Goal: Check status: Check status

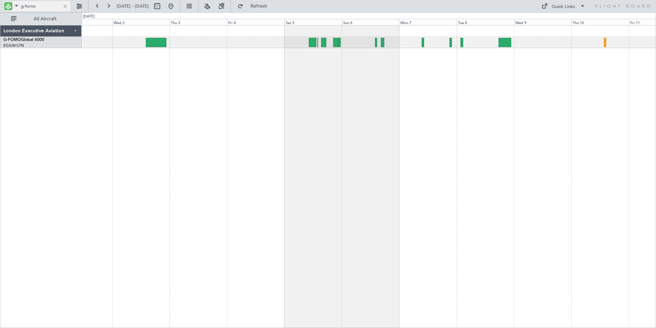
click at [37, 5] on input "g-fomo" at bounding box center [40, 6] width 39 height 10
click at [97, 8] on button at bounding box center [97, 6] width 11 height 11
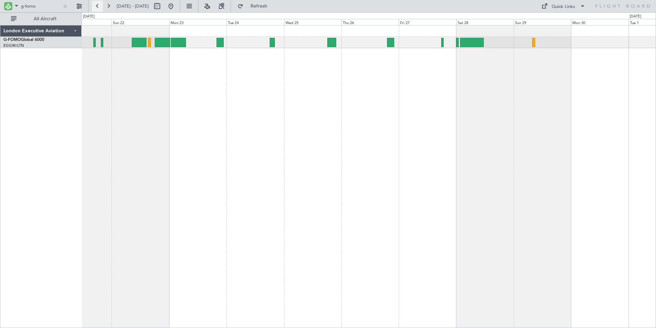
click at [97, 8] on button at bounding box center [97, 6] width 11 height 11
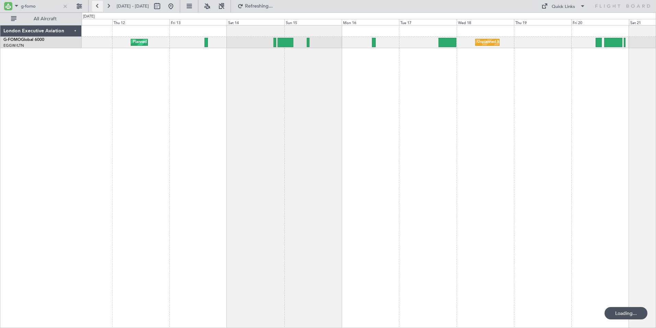
click at [97, 8] on button at bounding box center [97, 6] width 11 height 11
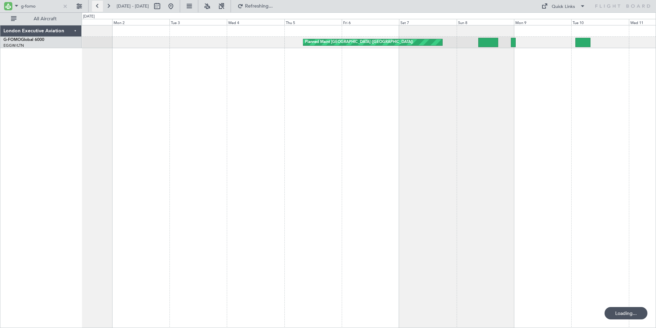
click at [97, 8] on button at bounding box center [97, 6] width 11 height 11
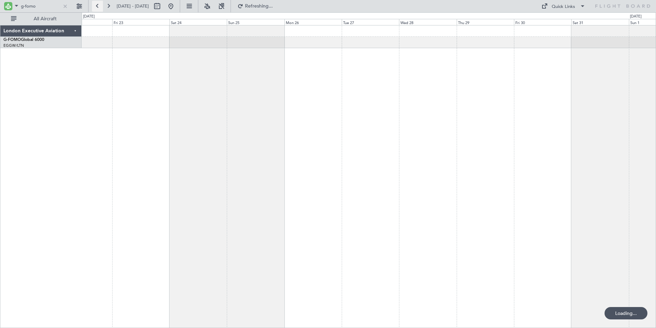
click at [97, 8] on button at bounding box center [97, 6] width 11 height 11
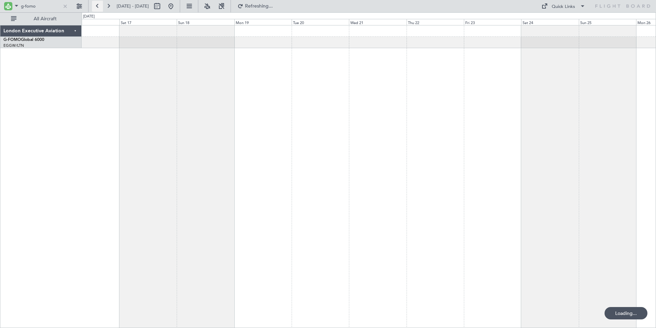
click at [97, 8] on button at bounding box center [97, 6] width 11 height 11
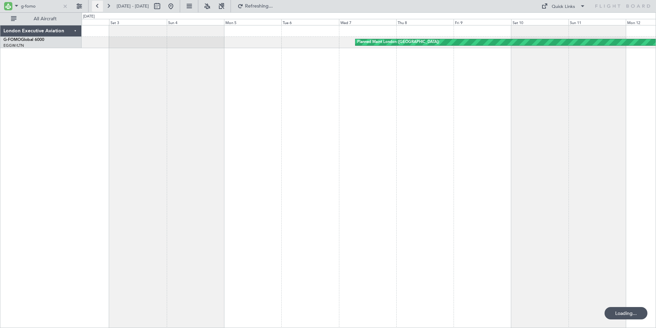
click at [97, 8] on button at bounding box center [97, 6] width 11 height 11
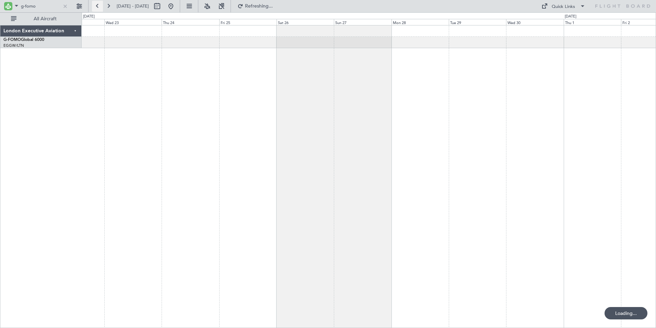
click at [97, 8] on button at bounding box center [97, 6] width 11 height 11
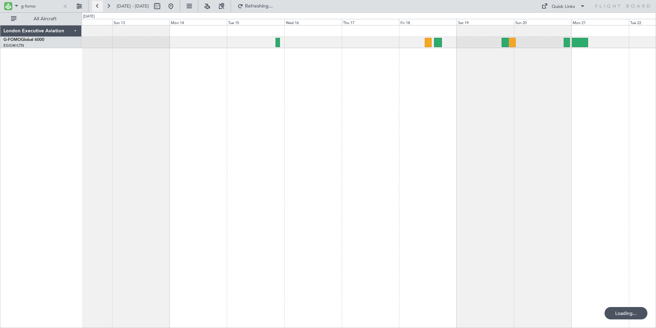
click at [97, 8] on button at bounding box center [97, 6] width 11 height 11
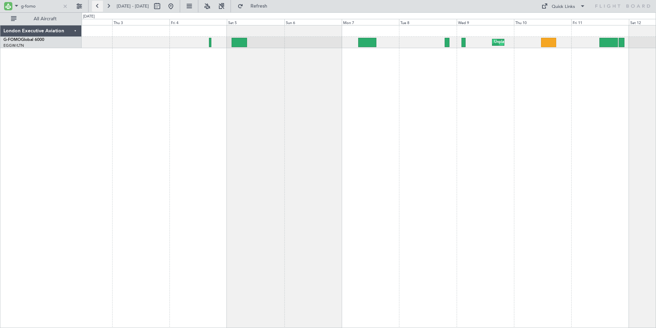
click at [97, 8] on button at bounding box center [97, 6] width 11 height 11
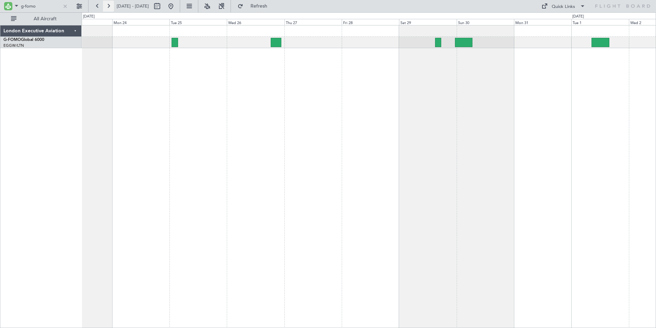
click at [110, 7] on button at bounding box center [108, 6] width 11 height 11
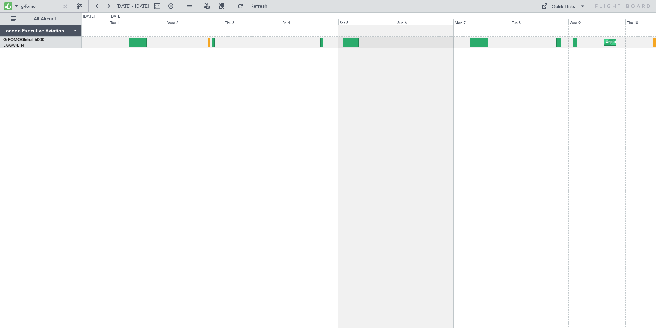
click at [255, 77] on div "Unplanned Maint [US_STATE] ([GEOGRAPHIC_DATA])" at bounding box center [369, 176] width 575 height 302
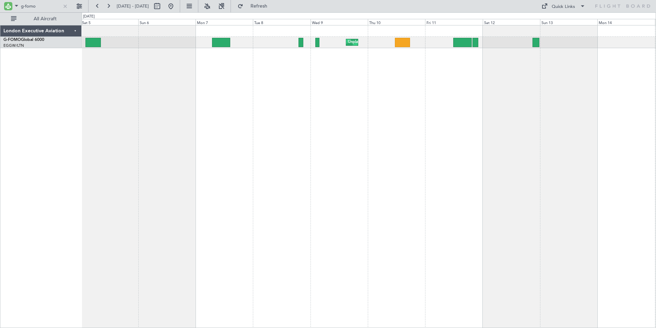
click at [213, 110] on div "Unplanned Maint [US_STATE] ([GEOGRAPHIC_DATA])" at bounding box center [369, 176] width 575 height 302
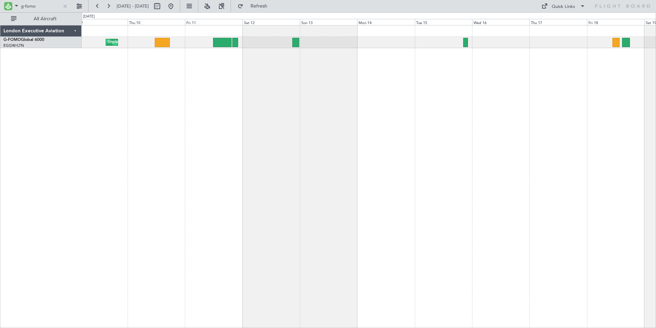
click at [219, 109] on div "Unplanned Maint [US_STATE] ([GEOGRAPHIC_DATA])" at bounding box center [369, 176] width 575 height 302
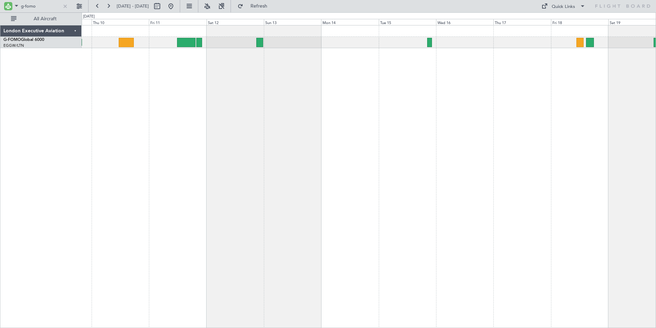
click at [353, 92] on div "Unplanned Maint [US_STATE] ([GEOGRAPHIC_DATA])" at bounding box center [369, 176] width 575 height 302
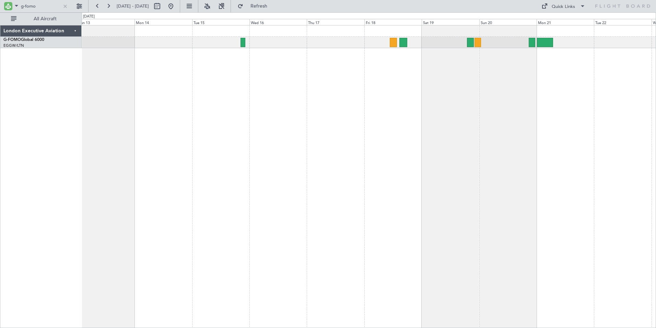
click at [356, 100] on div "Planned Maint [GEOGRAPHIC_DATA] ([GEOGRAPHIC_DATA])" at bounding box center [369, 176] width 575 height 302
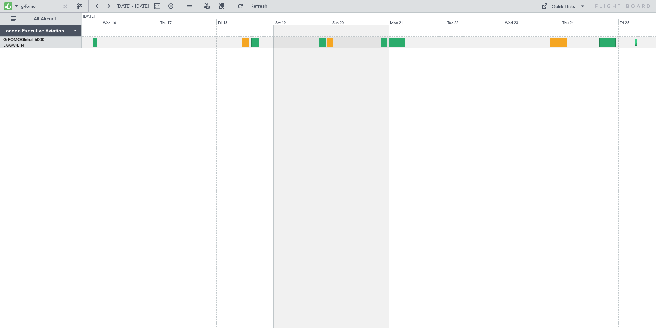
click at [406, 81] on div "Planned Maint [GEOGRAPHIC_DATA] ([GEOGRAPHIC_DATA])" at bounding box center [369, 176] width 575 height 302
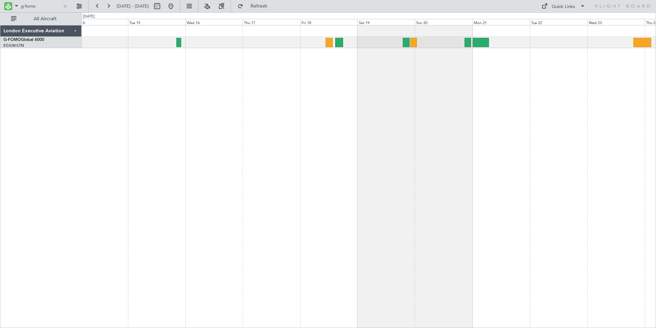
click at [287, 68] on div "Planned Maint [GEOGRAPHIC_DATA] ([GEOGRAPHIC_DATA])" at bounding box center [369, 176] width 575 height 302
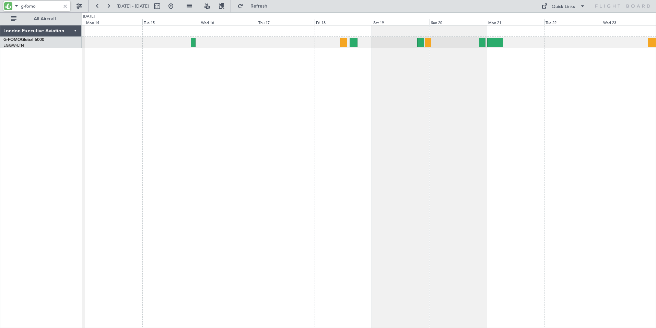
drag, startPoint x: 25, startPoint y: 5, endPoint x: 61, endPoint y: 8, distance: 35.8
click at [61, 8] on div "g-fomo" at bounding box center [36, 6] width 67 height 10
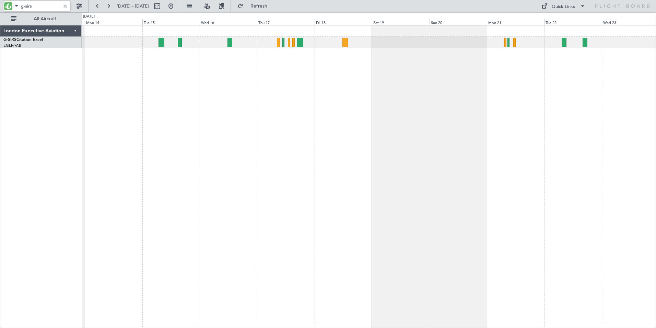
type input "g-sirs"
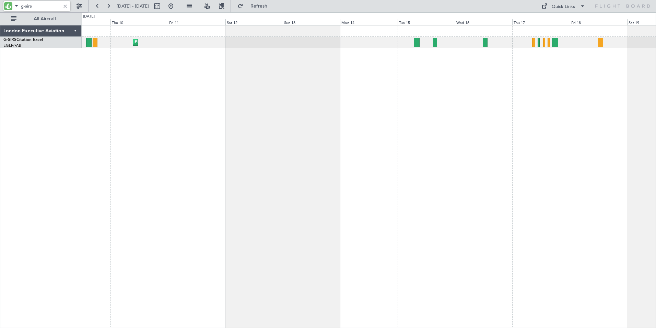
click at [414, 90] on div "Planned Maint [GEOGRAPHIC_DATA] ([GEOGRAPHIC_DATA])" at bounding box center [369, 176] width 575 height 302
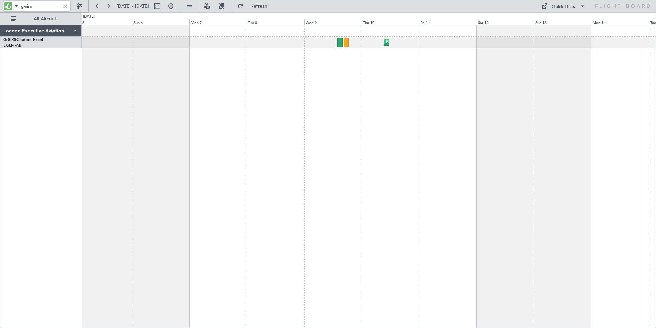
click at [477, 92] on div "Planned Maint [GEOGRAPHIC_DATA] ([GEOGRAPHIC_DATA])" at bounding box center [369, 176] width 575 height 302
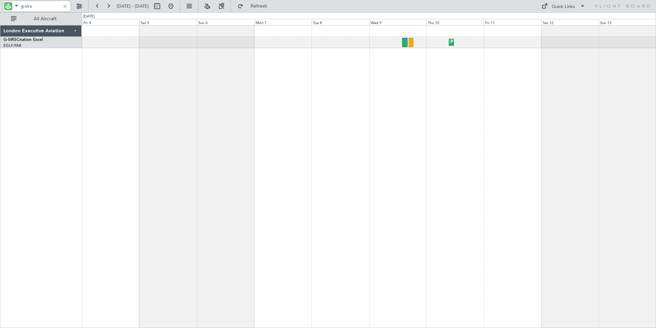
click at [287, 89] on div "Planned Maint [GEOGRAPHIC_DATA] ([GEOGRAPHIC_DATA])" at bounding box center [369, 176] width 575 height 302
click at [109, 6] on button at bounding box center [108, 6] width 11 height 11
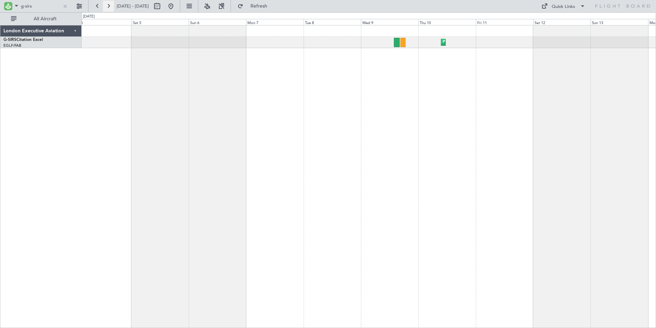
click at [109, 6] on button at bounding box center [108, 6] width 11 height 11
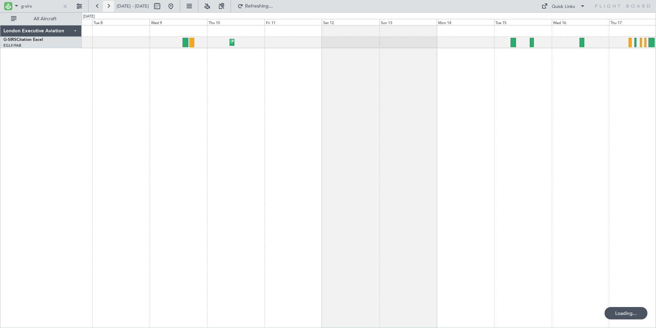
click at [109, 6] on button at bounding box center [108, 6] width 11 height 11
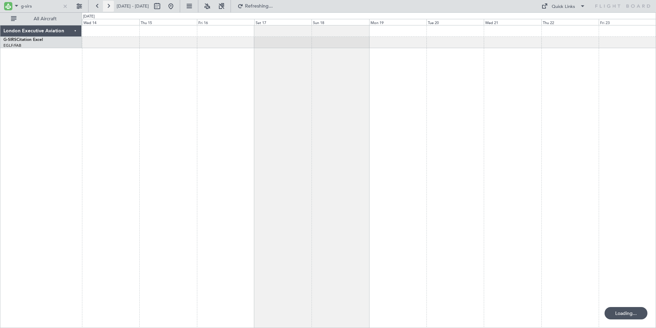
click at [109, 6] on button at bounding box center [108, 6] width 11 height 11
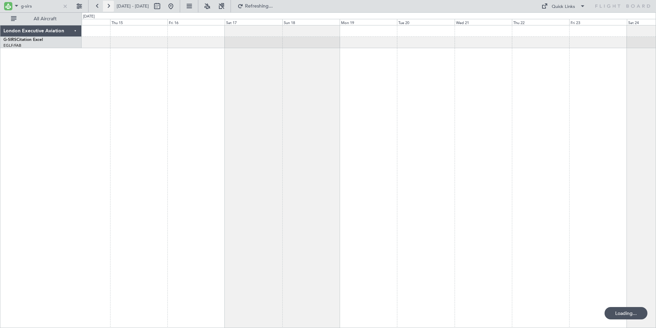
click at [109, 6] on button at bounding box center [108, 6] width 11 height 11
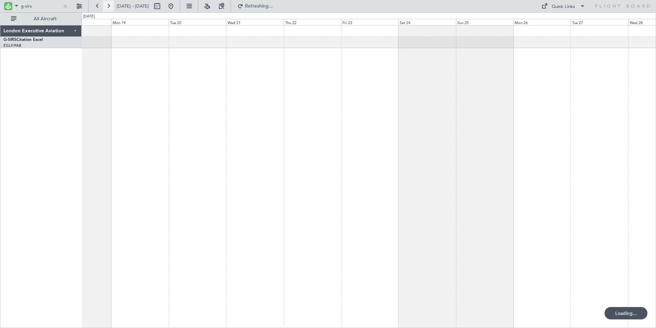
click at [109, 6] on button at bounding box center [108, 6] width 11 height 11
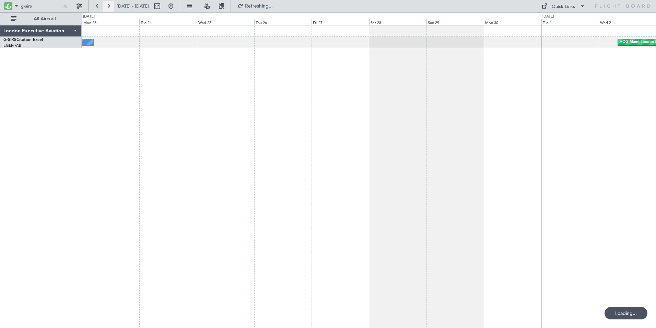
click at [109, 6] on button at bounding box center [108, 6] width 11 height 11
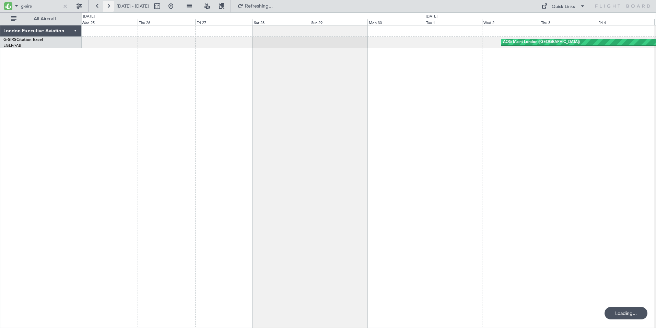
click at [109, 6] on button at bounding box center [108, 6] width 11 height 11
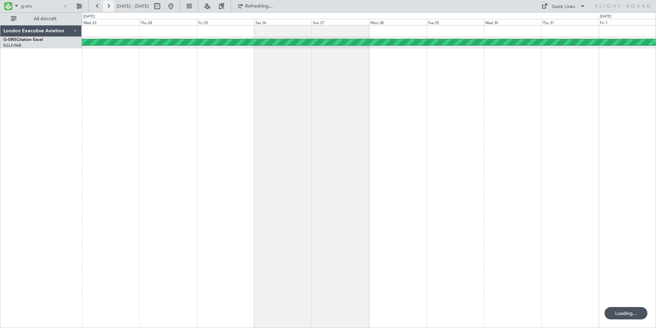
click at [109, 6] on button at bounding box center [108, 6] width 11 height 11
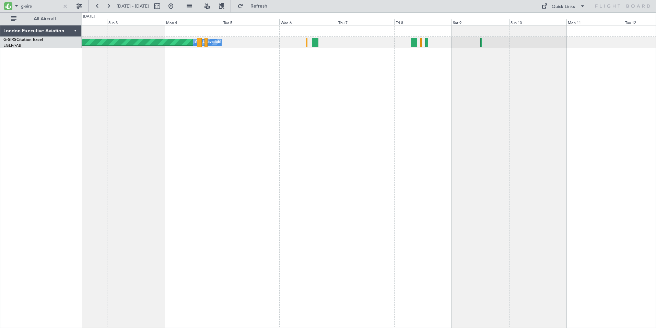
click at [355, 84] on div "Planned Maint Oxford ([GEOGRAPHIC_DATA]) A/C Unavailable" at bounding box center [369, 176] width 575 height 302
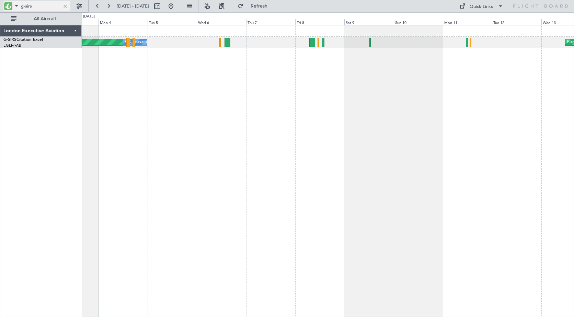
click at [37, 7] on input "g-sirs" at bounding box center [40, 6] width 39 height 10
